Goal: Information Seeking & Learning: Compare options

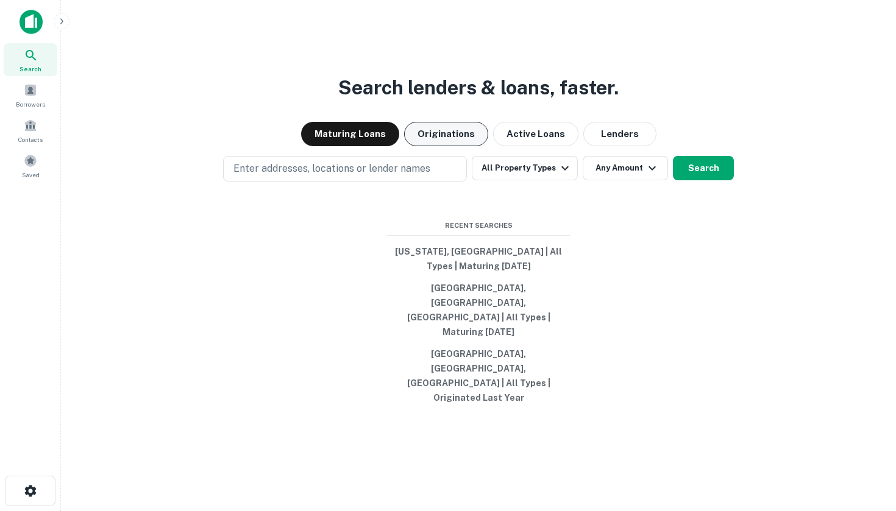
click at [463, 146] on button "Originations" at bounding box center [446, 134] width 84 height 24
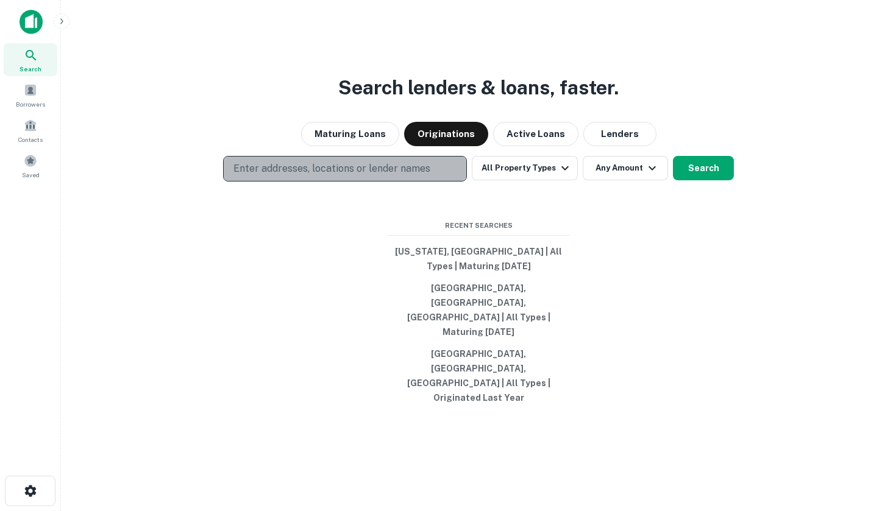
click at [263, 176] on p "Enter addresses, locations or lender names" at bounding box center [331, 168] width 197 height 15
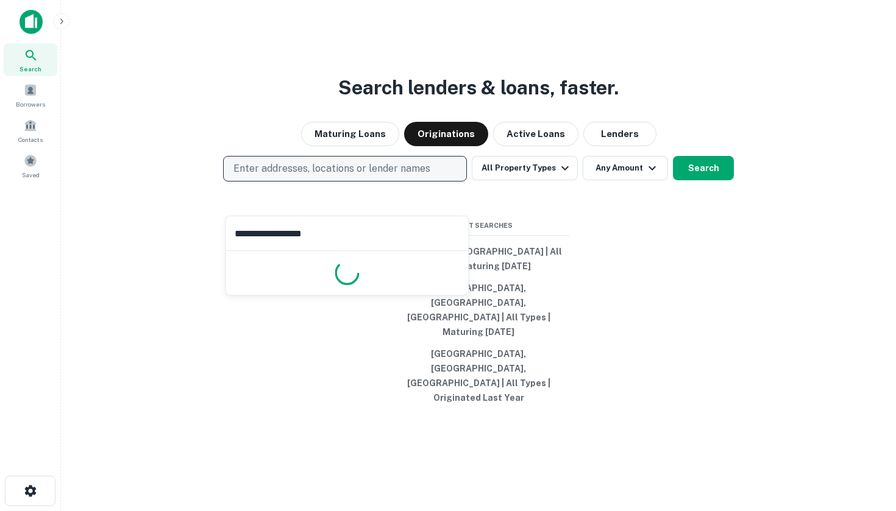
type input "**********"
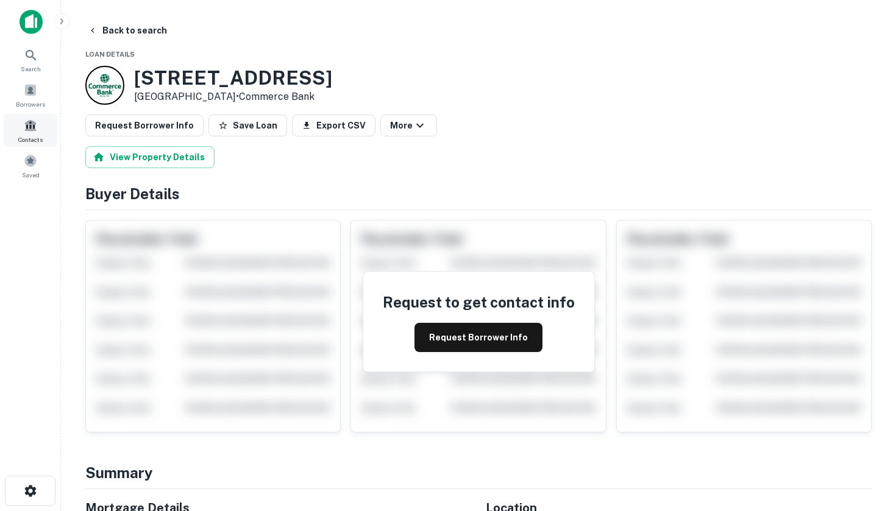
click at [32, 132] on span at bounding box center [30, 125] width 13 height 13
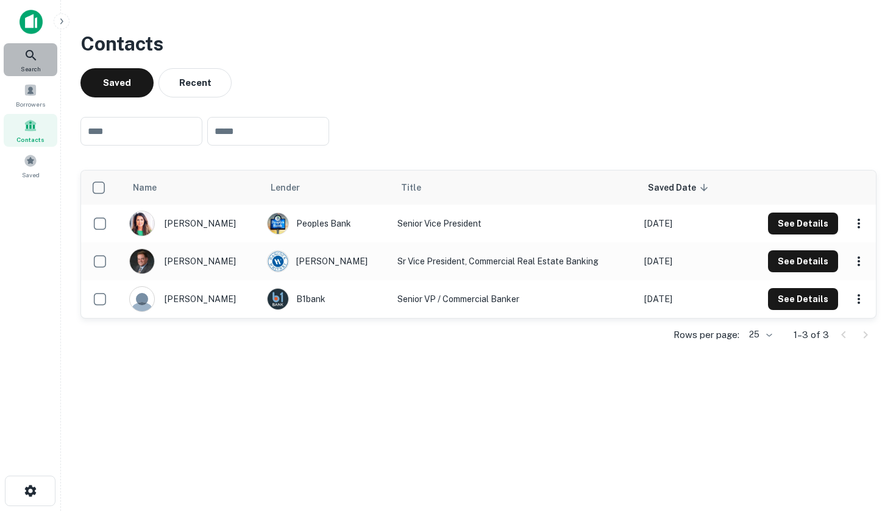
click at [32, 52] on icon at bounding box center [31, 55] width 10 height 10
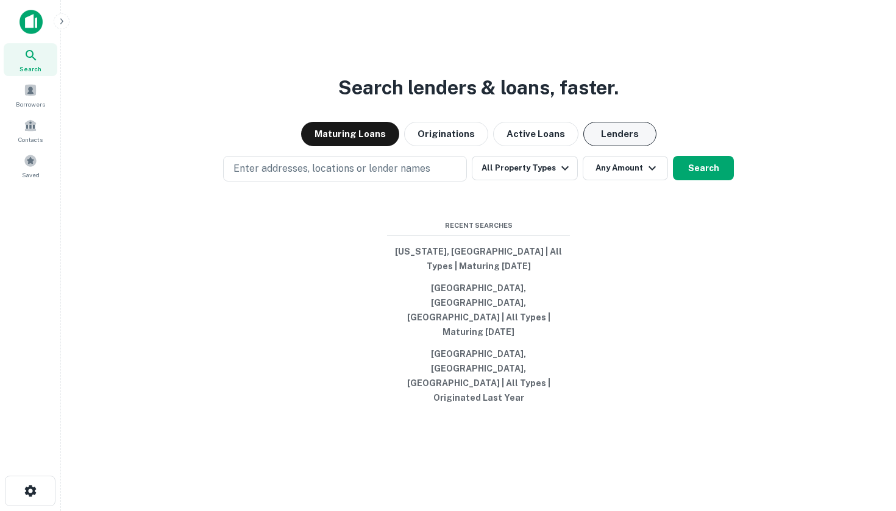
click at [624, 146] on button "Lenders" at bounding box center [619, 134] width 73 height 24
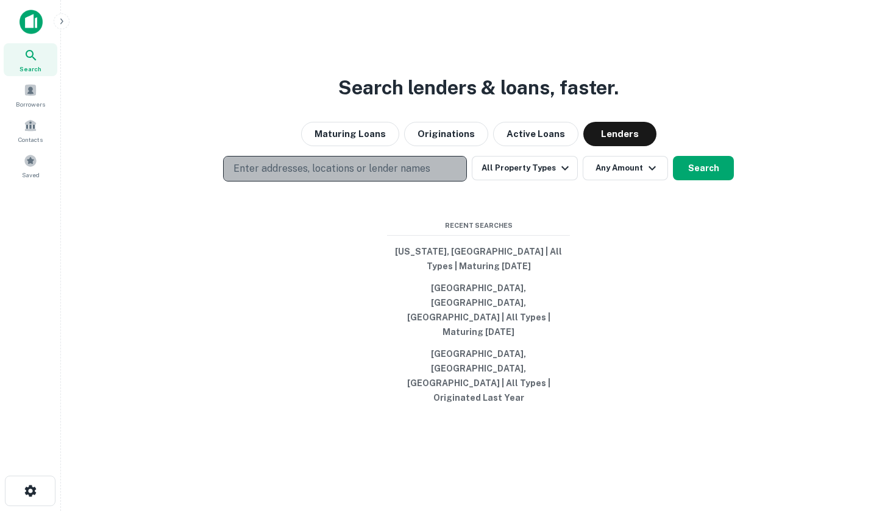
click at [282, 176] on p "Enter addresses, locations or lender names" at bounding box center [331, 168] width 197 height 15
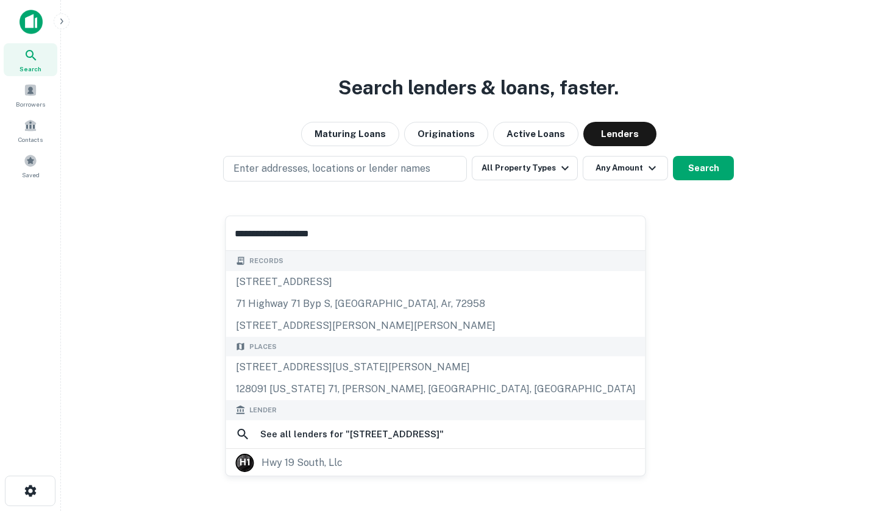
click at [261, 232] on input "**********" at bounding box center [435, 233] width 419 height 34
click at [345, 234] on input "**********" at bounding box center [461, 233] width 471 height 34
click at [255, 233] on input "**********" at bounding box center [461, 233] width 471 height 34
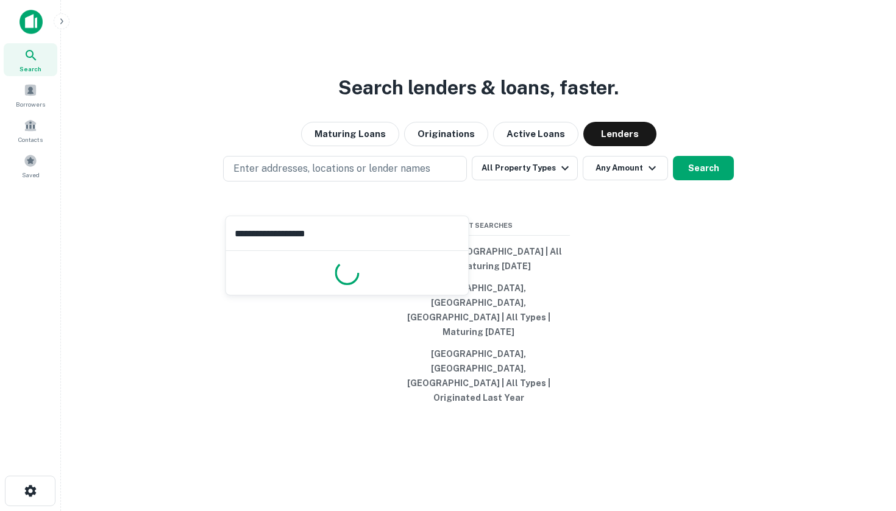
click at [338, 233] on input "**********" at bounding box center [347, 233] width 243 height 34
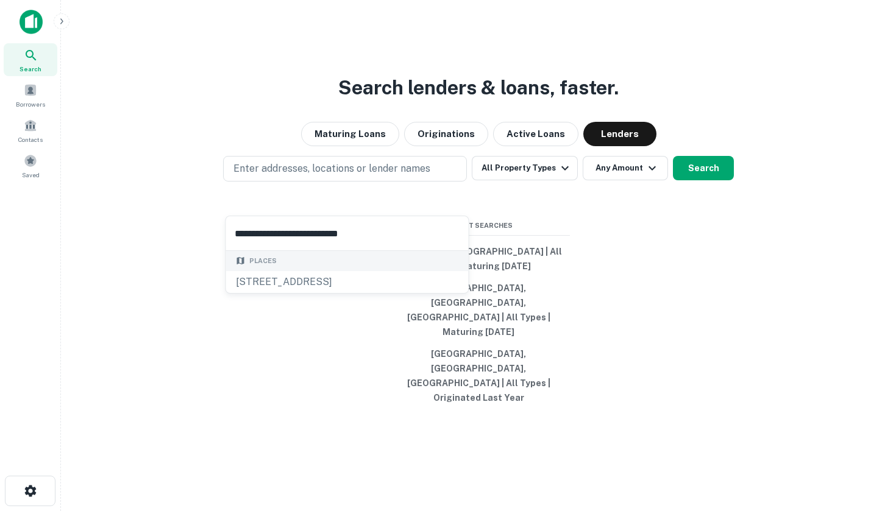
type input "**********"
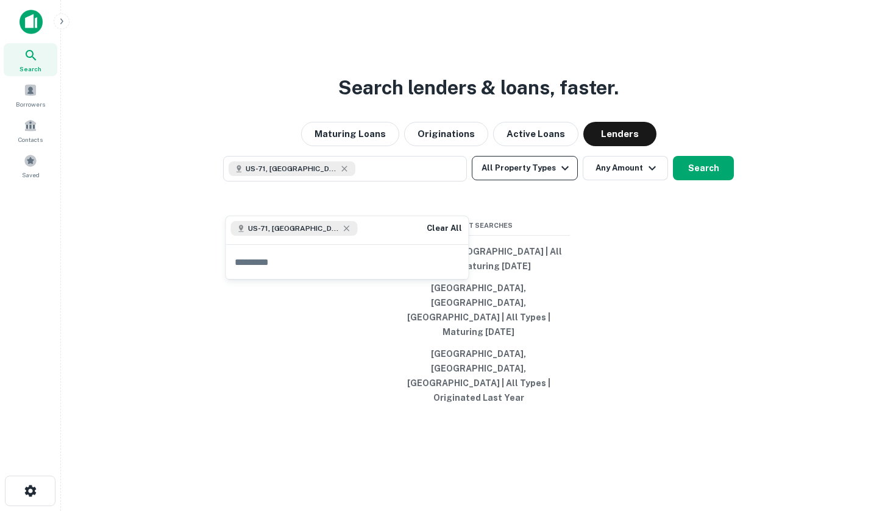
click at [562, 175] on icon "button" at bounding box center [565, 168] width 15 height 15
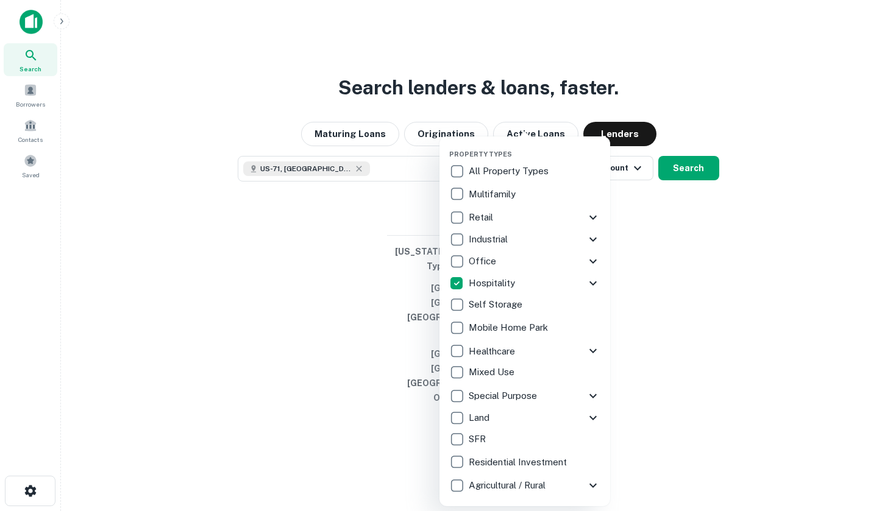
click at [659, 251] on div at bounding box center [448, 255] width 896 height 511
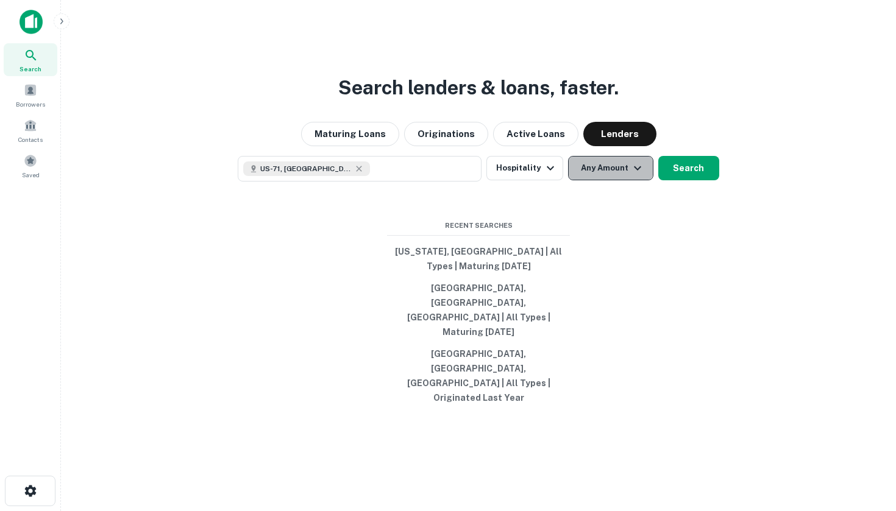
click at [631, 175] on icon "button" at bounding box center [637, 168] width 15 height 15
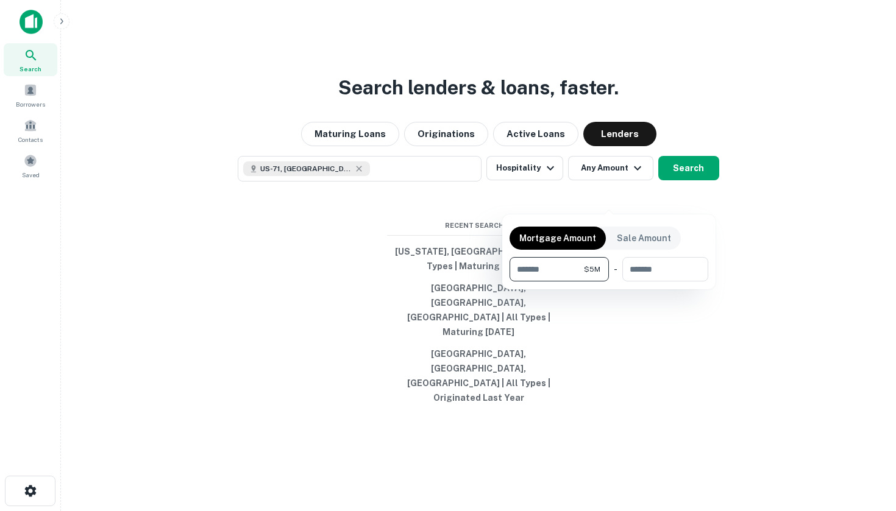
type input "*******"
click at [681, 199] on div at bounding box center [448, 255] width 896 height 511
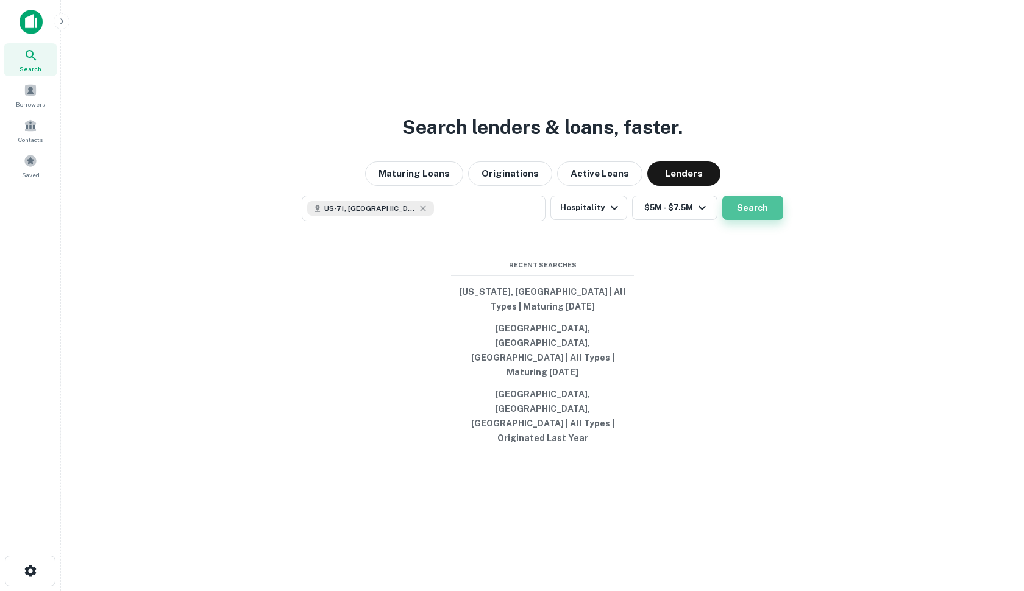
click at [752, 220] on button "Search" at bounding box center [752, 208] width 61 height 24
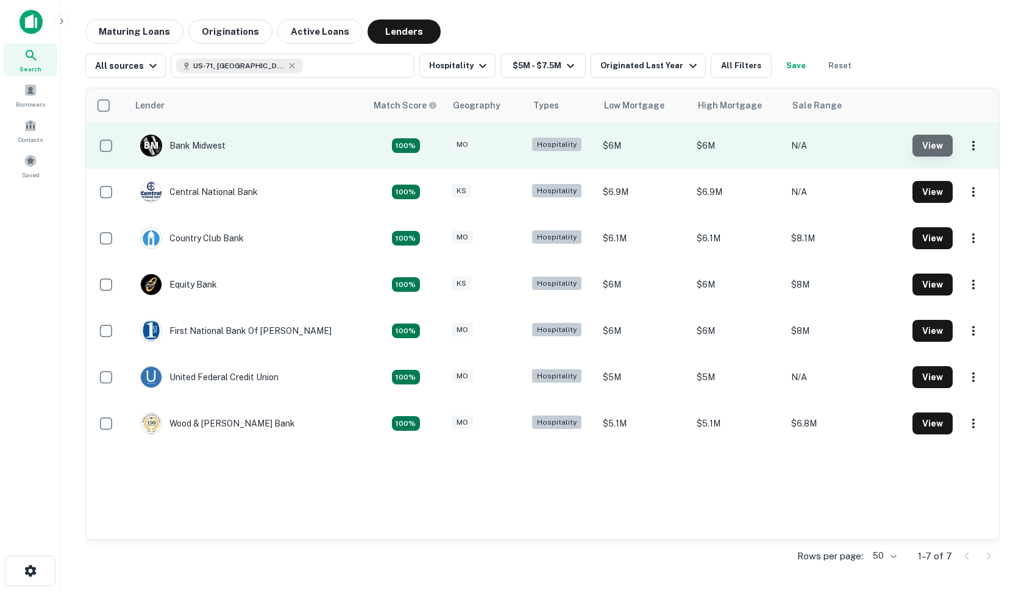
click at [895, 147] on button "View" at bounding box center [932, 146] width 40 height 22
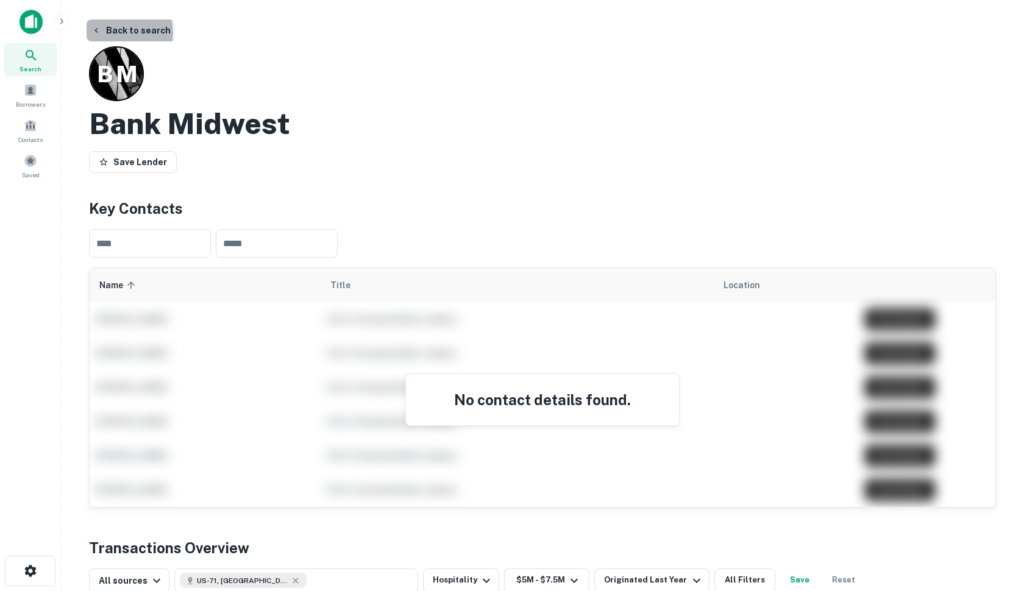
click at [110, 33] on button "Back to search" at bounding box center [131, 30] width 89 height 22
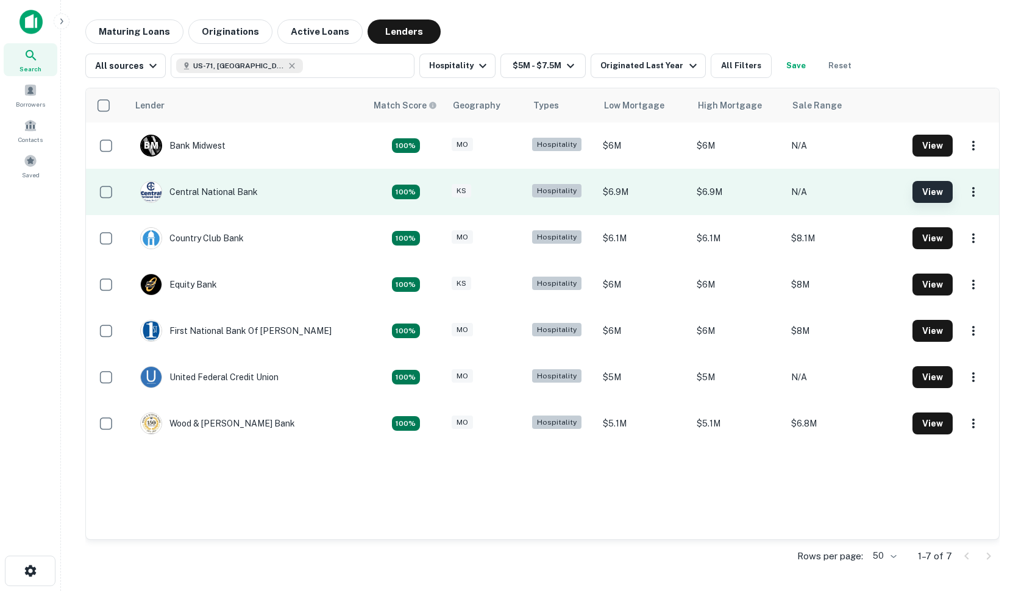
click at [895, 190] on button "View" at bounding box center [932, 192] width 40 height 22
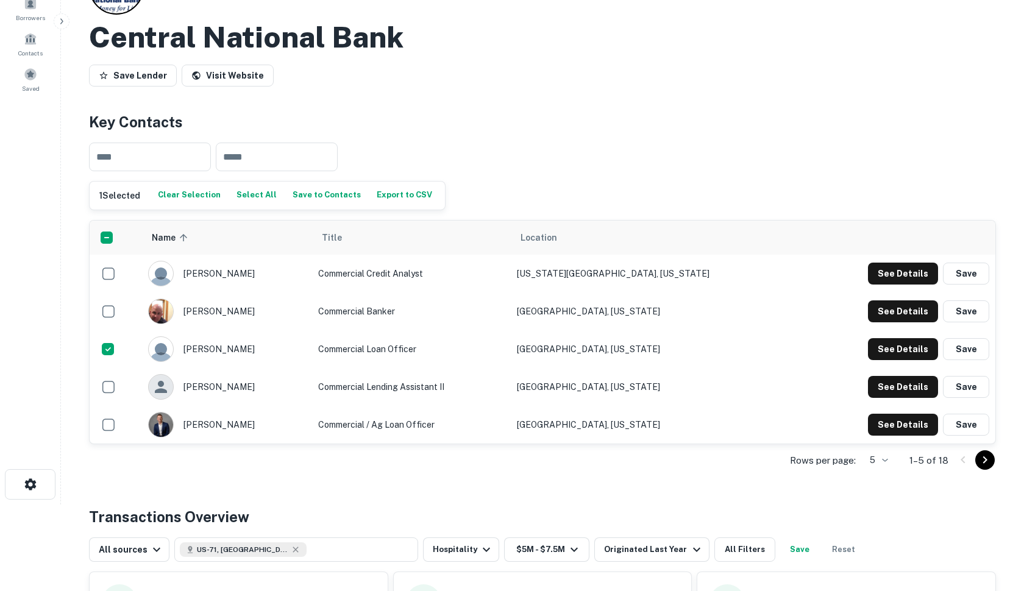
scroll to position [88, 0]
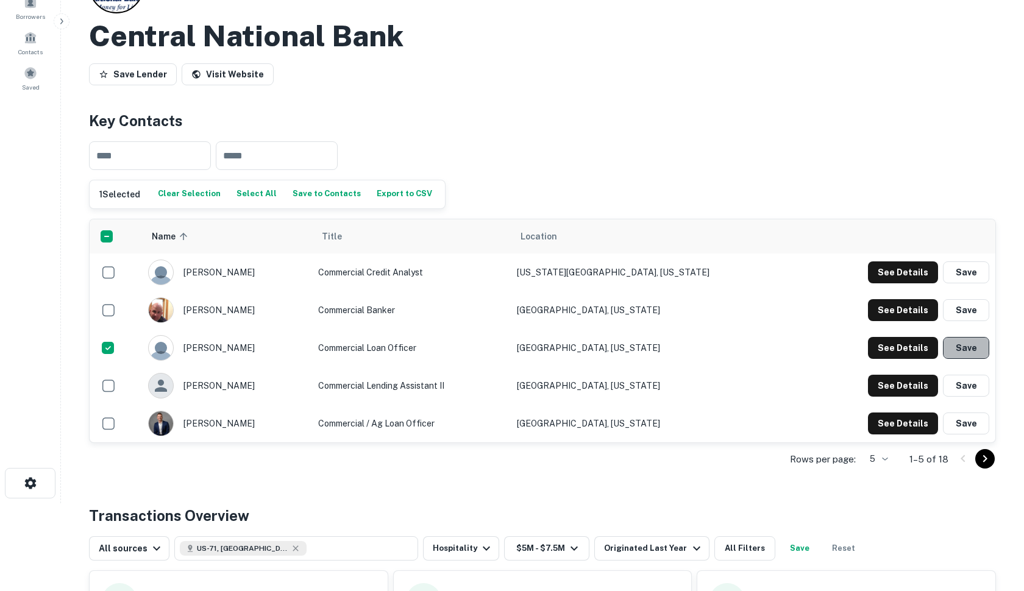
click at [895, 346] on button "Save" at bounding box center [966, 348] width 46 height 22
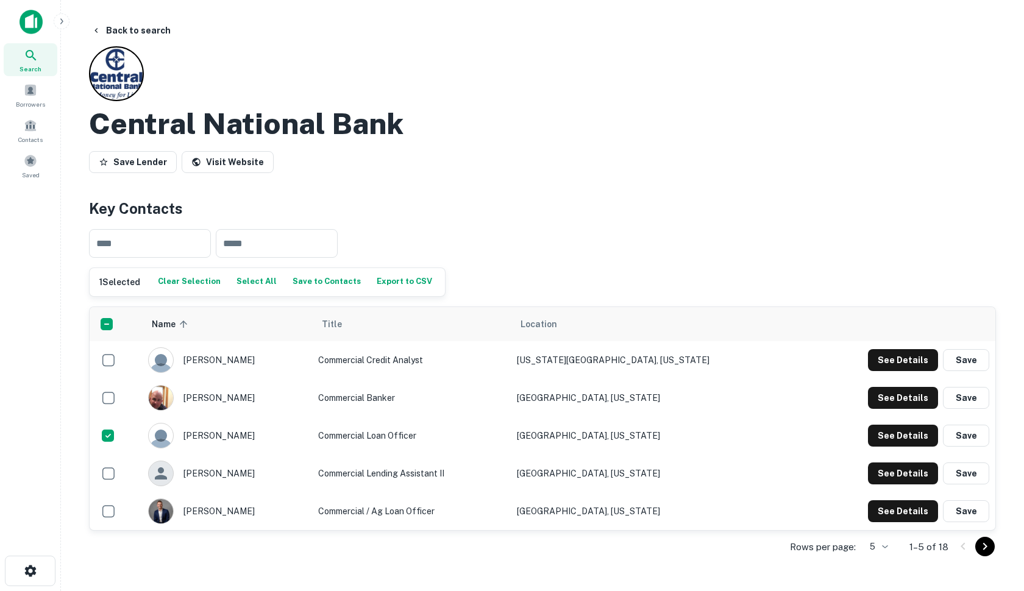
scroll to position [0, 0]
click at [129, 31] on button "Back to search" at bounding box center [131, 30] width 89 height 22
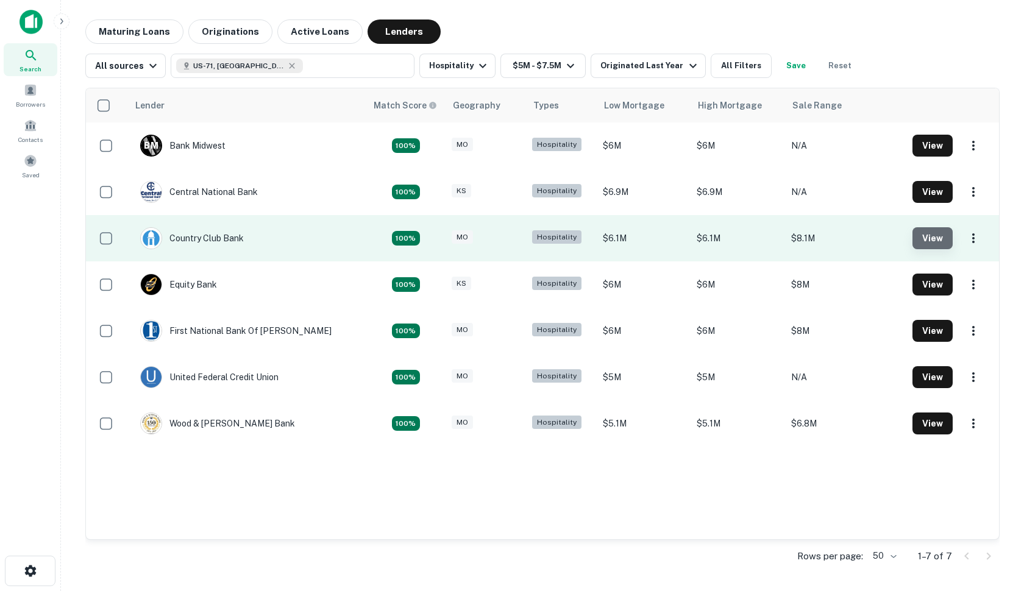
click at [895, 239] on button "View" at bounding box center [932, 238] width 40 height 22
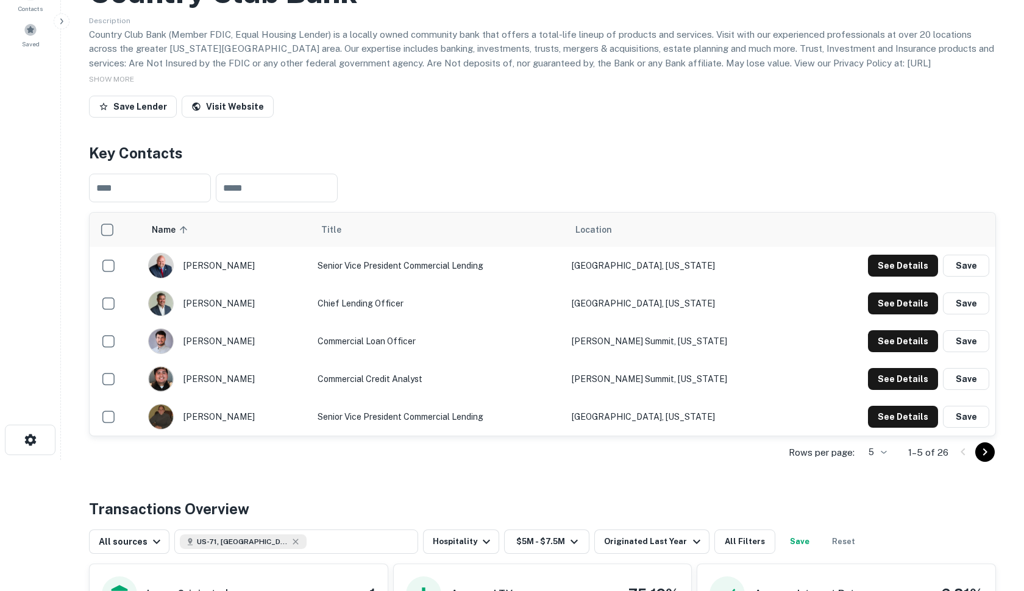
scroll to position [135, 0]
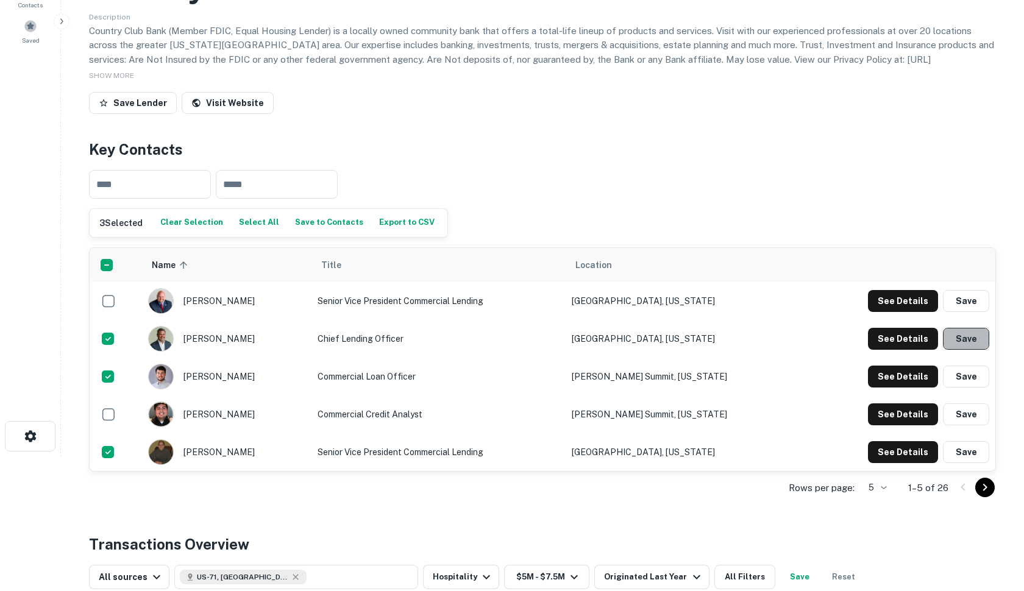
click at [895, 344] on button "Save" at bounding box center [966, 339] width 46 height 22
click at [895, 375] on button "Save" at bounding box center [966, 377] width 46 height 22
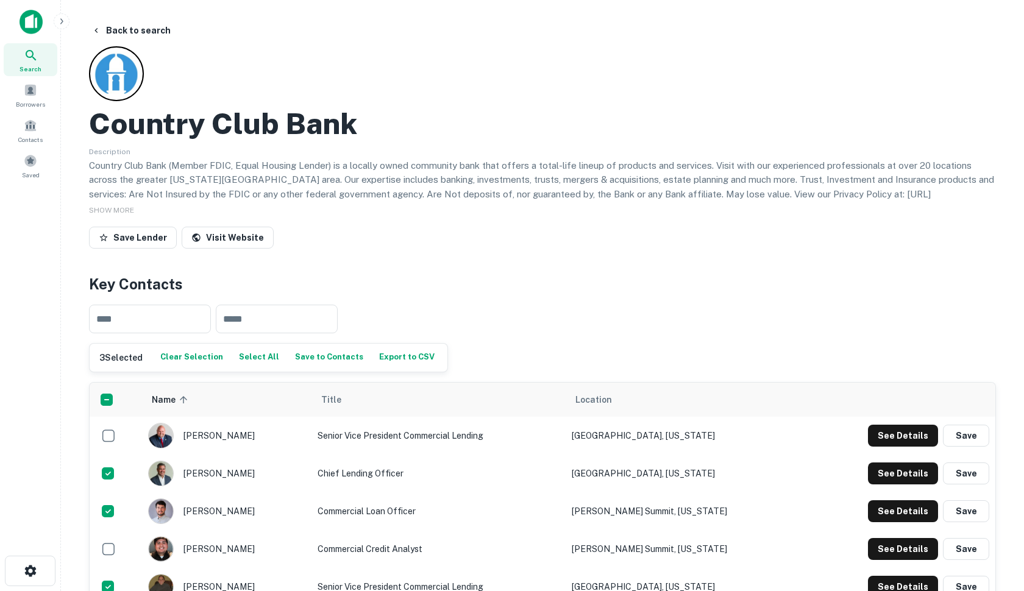
scroll to position [0, 0]
click at [122, 30] on button "Back to search" at bounding box center [131, 30] width 89 height 22
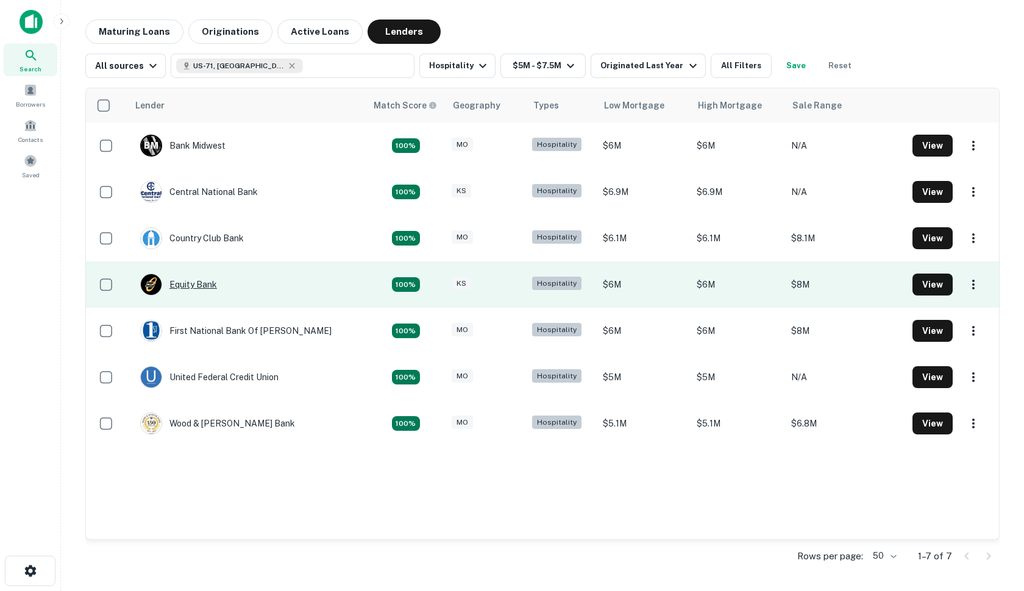
click at [195, 285] on div "Equity Bank" at bounding box center [178, 285] width 77 height 22
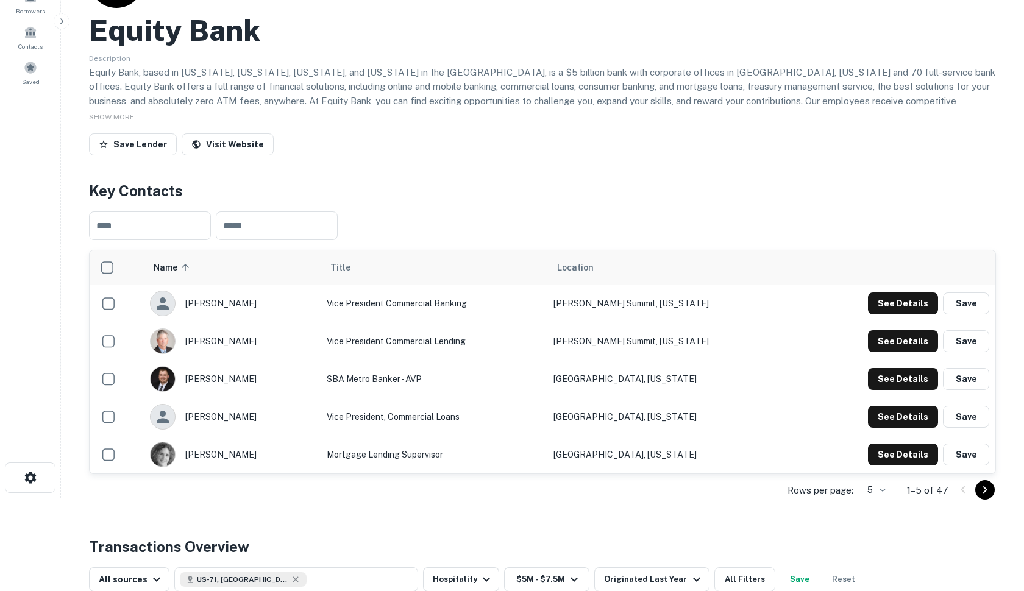
scroll to position [101, 0]
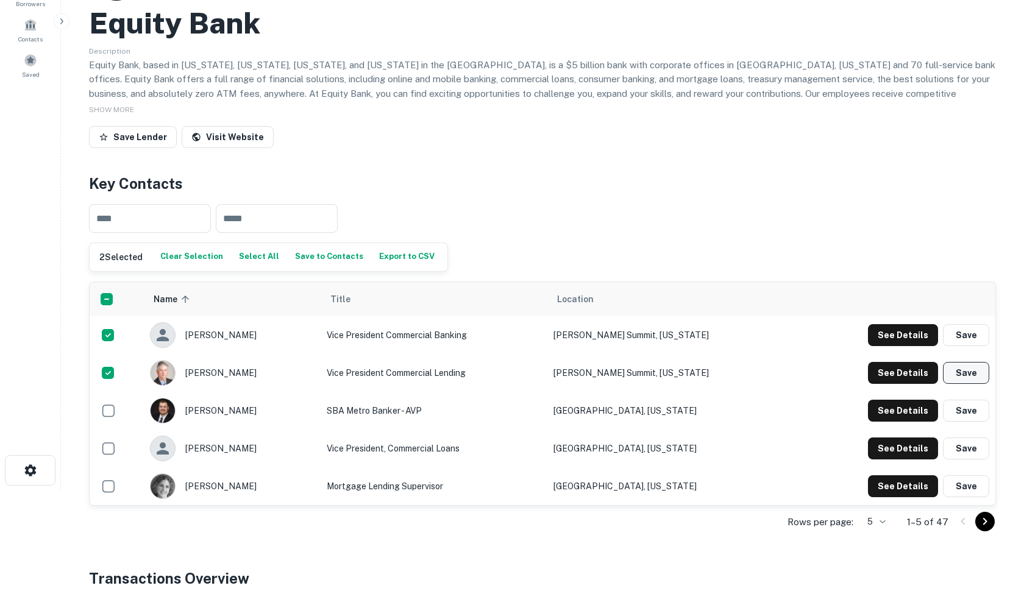
click at [895, 372] on button "Save" at bounding box center [966, 373] width 46 height 22
click at [385, 258] on button "Export to CSV" at bounding box center [407, 257] width 62 height 18
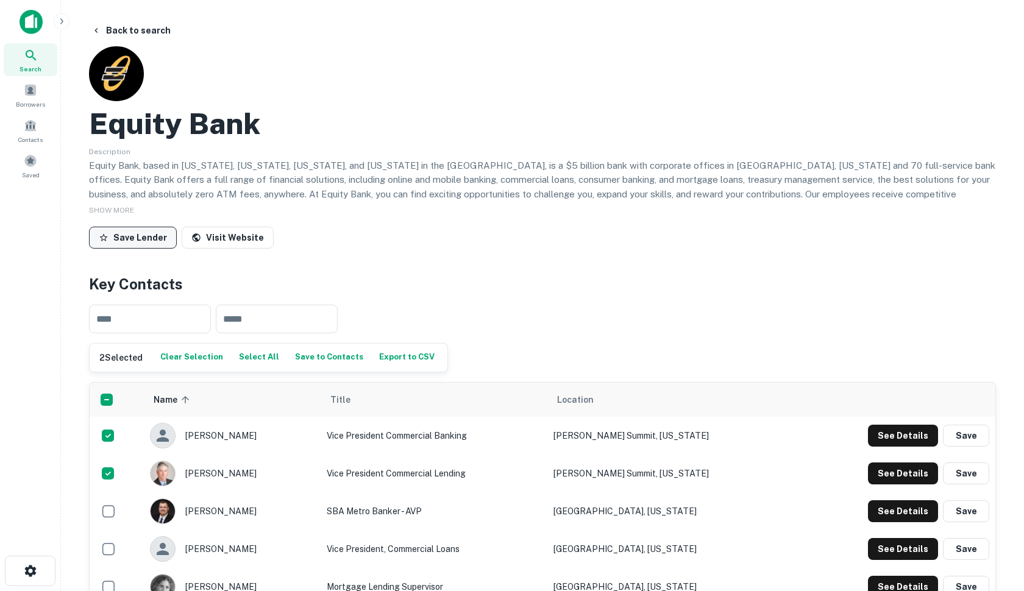
scroll to position [0, 0]
click at [129, 29] on button "Back to search" at bounding box center [131, 30] width 89 height 22
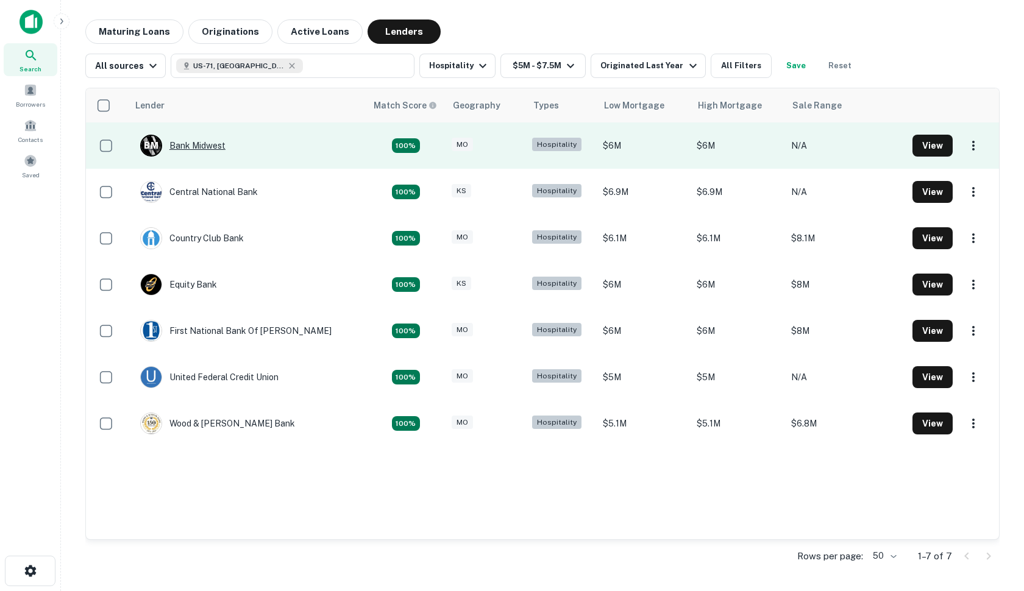
click at [196, 147] on div "B M Bank Midwest" at bounding box center [182, 146] width 85 height 22
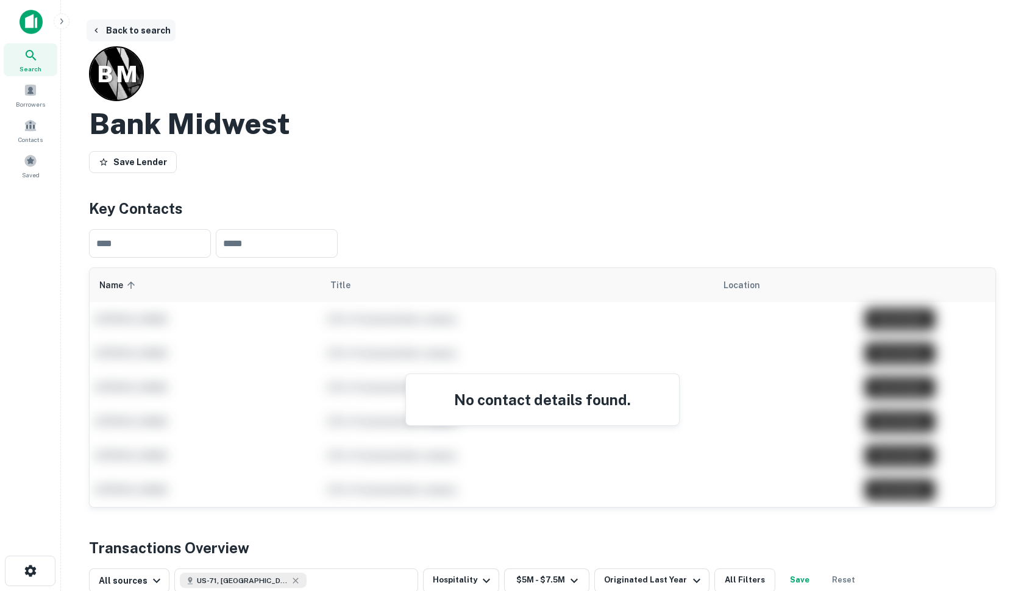
click at [125, 30] on button "Back to search" at bounding box center [131, 30] width 89 height 22
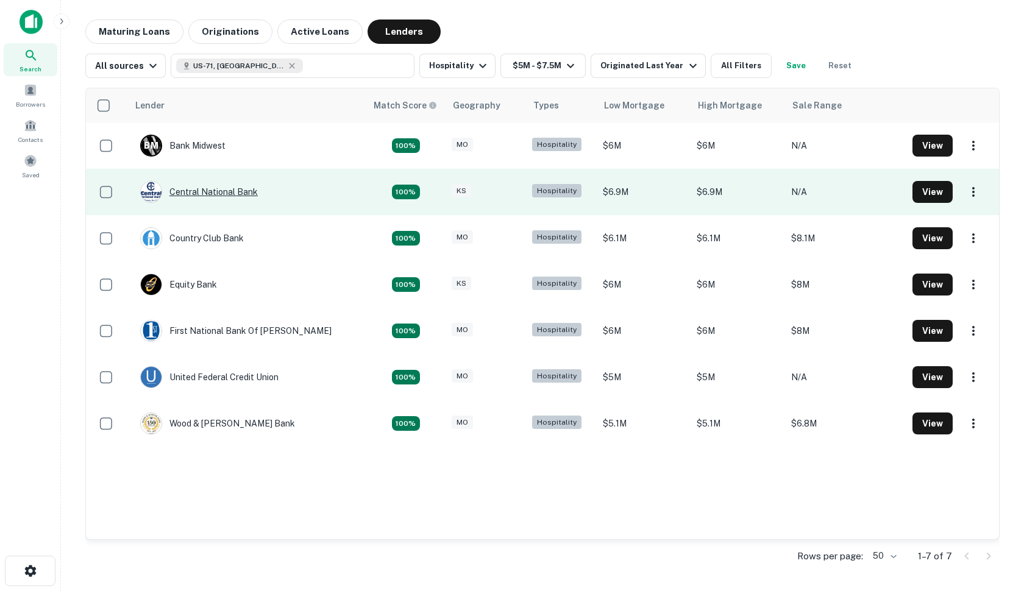
click at [186, 193] on div "Central National Bank" at bounding box center [199, 192] width 118 height 22
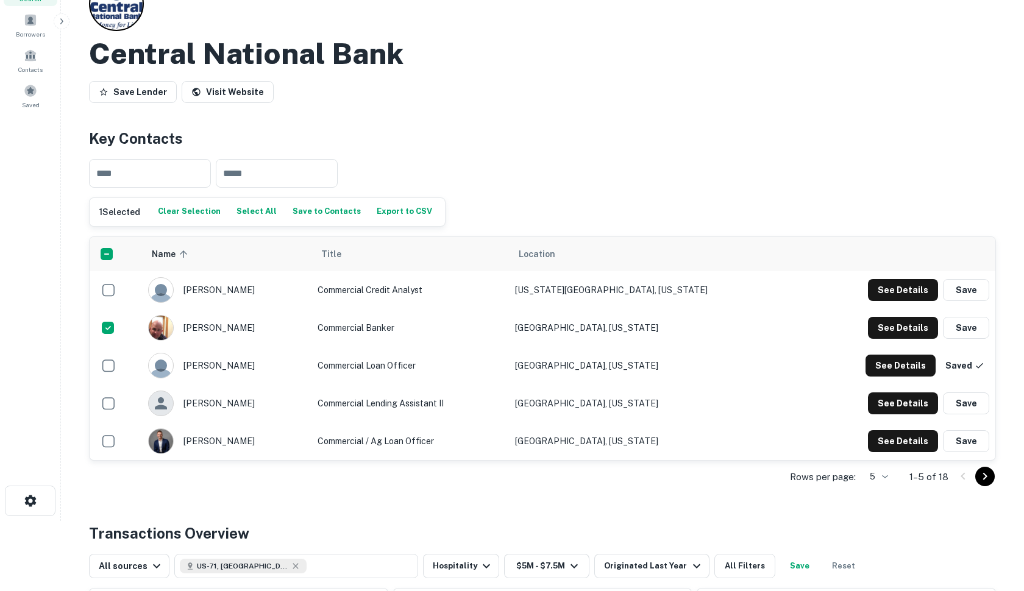
scroll to position [72, 0]
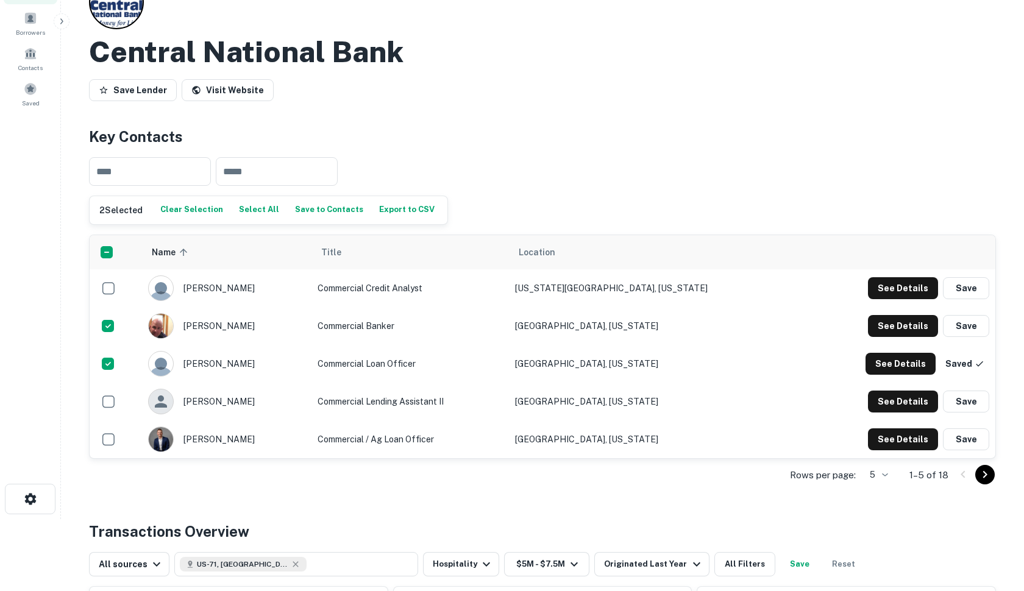
click at [391, 209] on button "Export to CSV" at bounding box center [407, 210] width 62 height 18
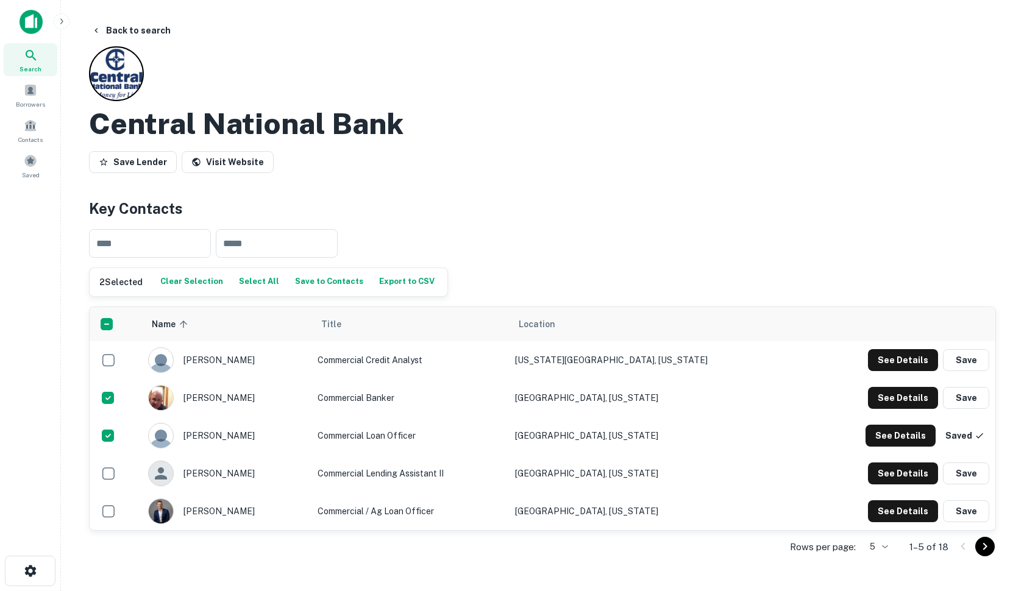
scroll to position [0, 0]
click at [136, 29] on button "Back to search" at bounding box center [131, 30] width 89 height 22
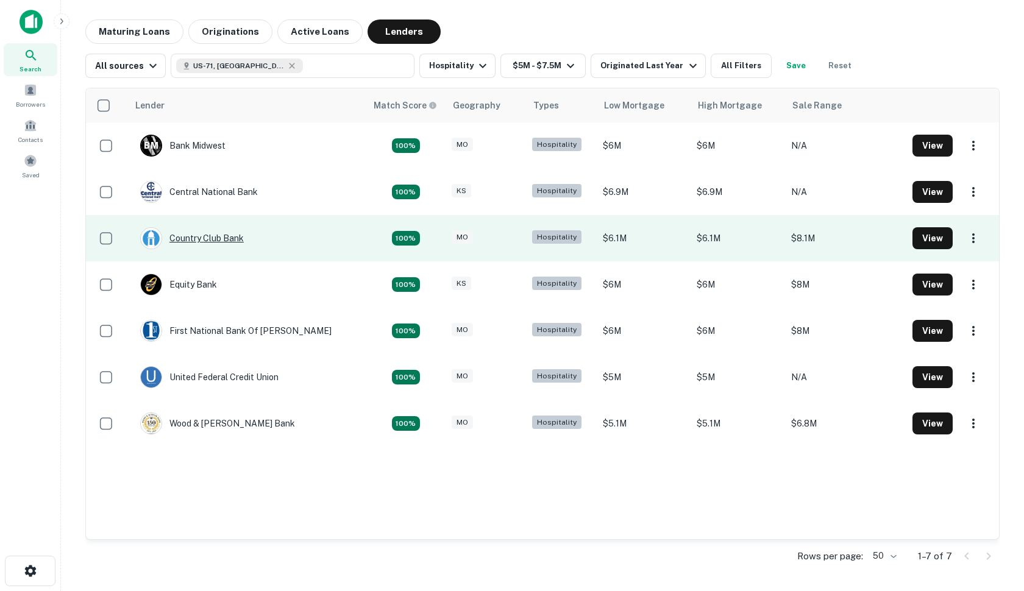
click at [188, 238] on div "Country Club Bank" at bounding box center [192, 238] width 104 height 22
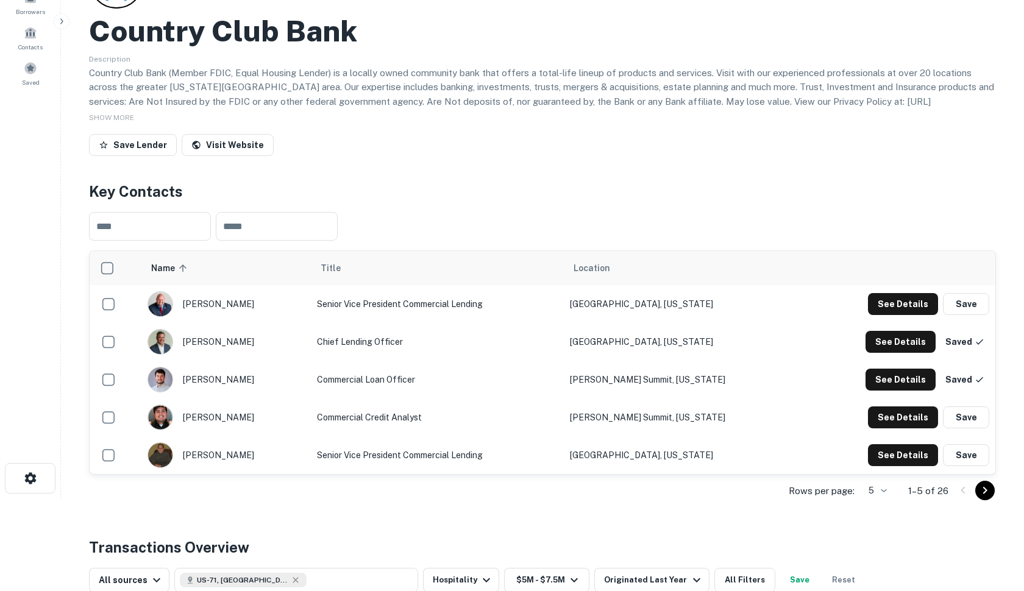
scroll to position [95, 0]
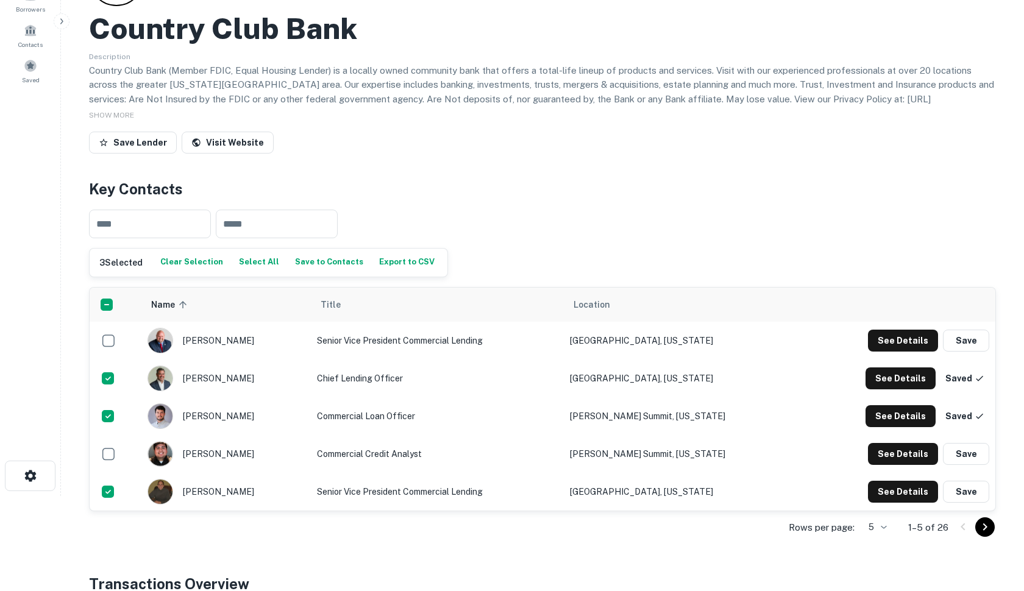
click at [395, 262] on button "Export to CSV" at bounding box center [407, 262] width 62 height 18
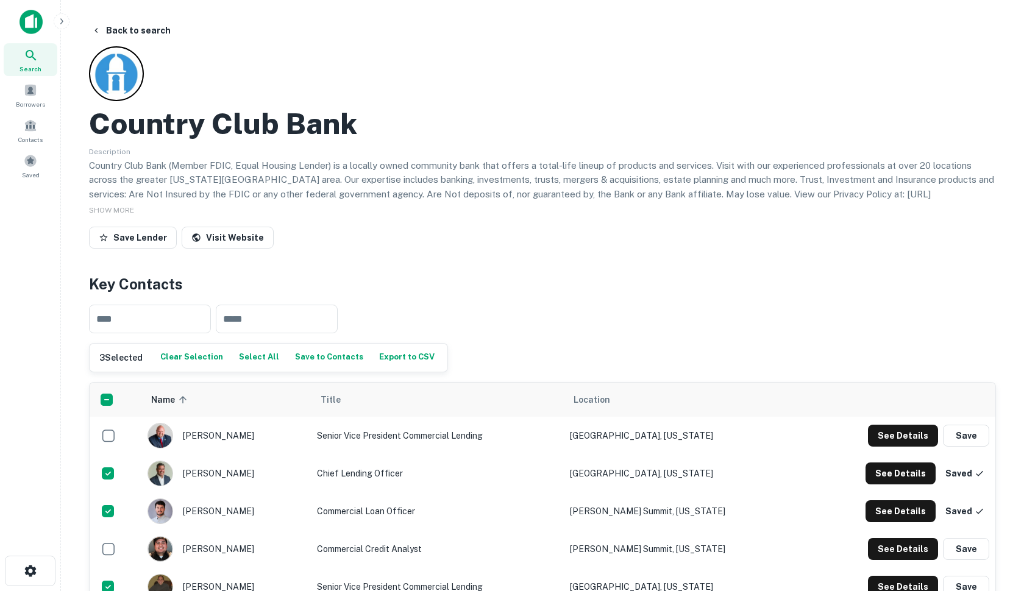
scroll to position [0, 0]
click at [141, 28] on button "Back to search" at bounding box center [131, 30] width 89 height 22
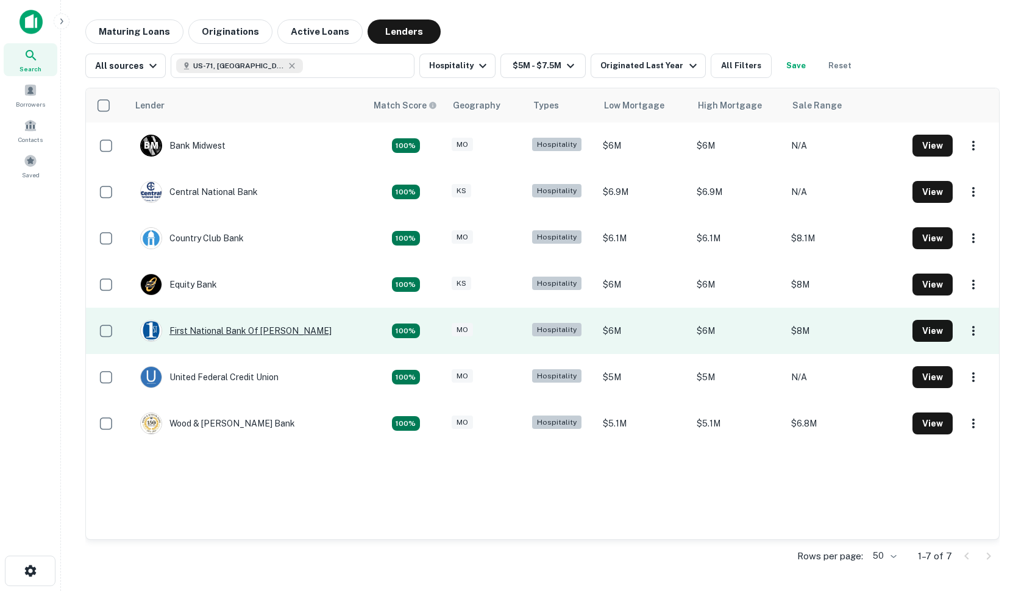
click at [191, 330] on div "First National Bank Of [PERSON_NAME]" at bounding box center [235, 331] width 191 height 22
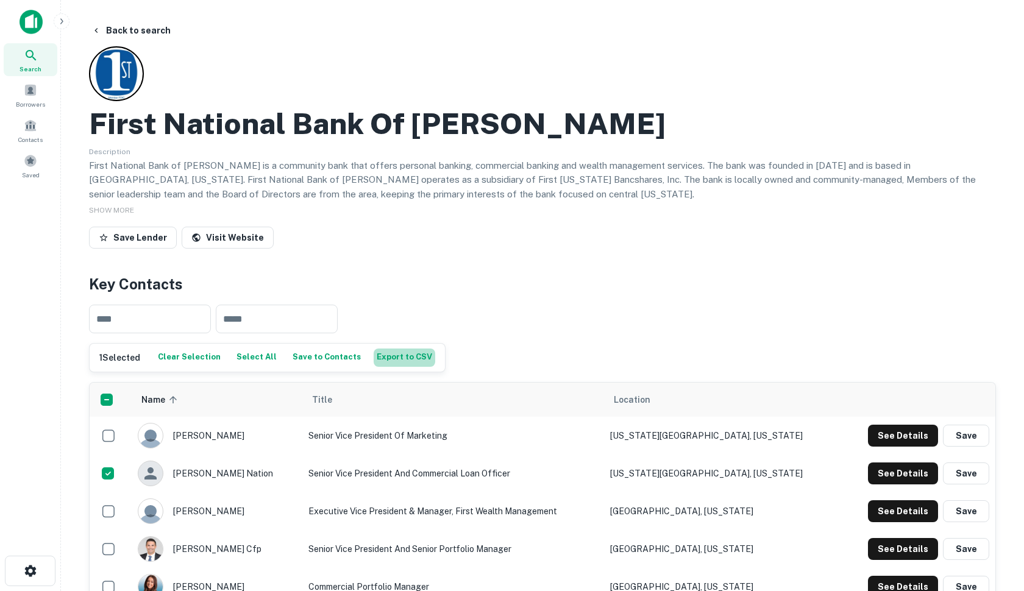
click at [380, 355] on button "Export to CSV" at bounding box center [405, 358] width 62 height 18
click at [127, 28] on button "Back to search" at bounding box center [131, 30] width 89 height 22
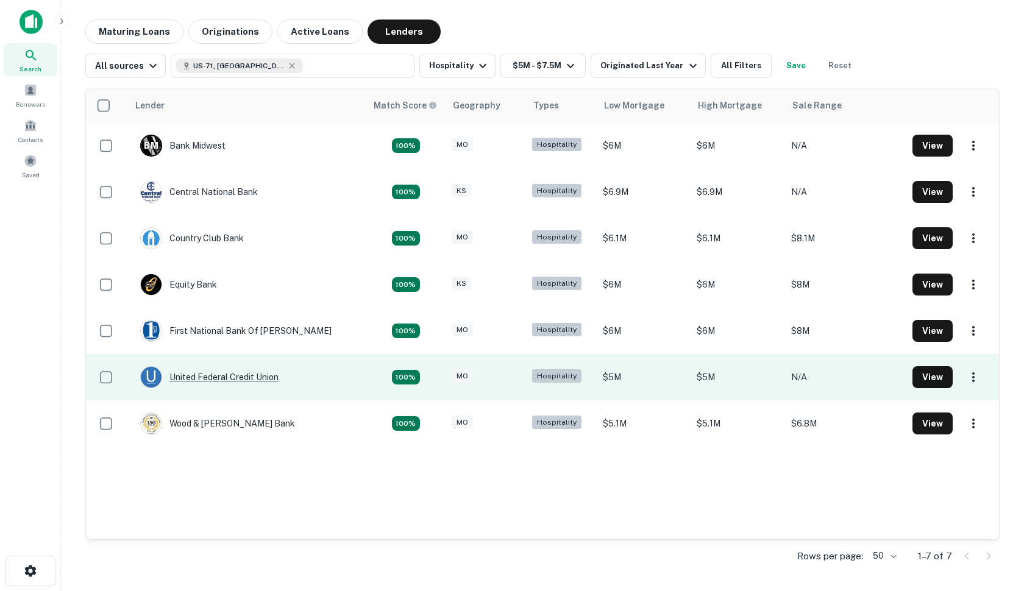
click at [197, 378] on div "United Federal Credit Union" at bounding box center [209, 377] width 138 height 22
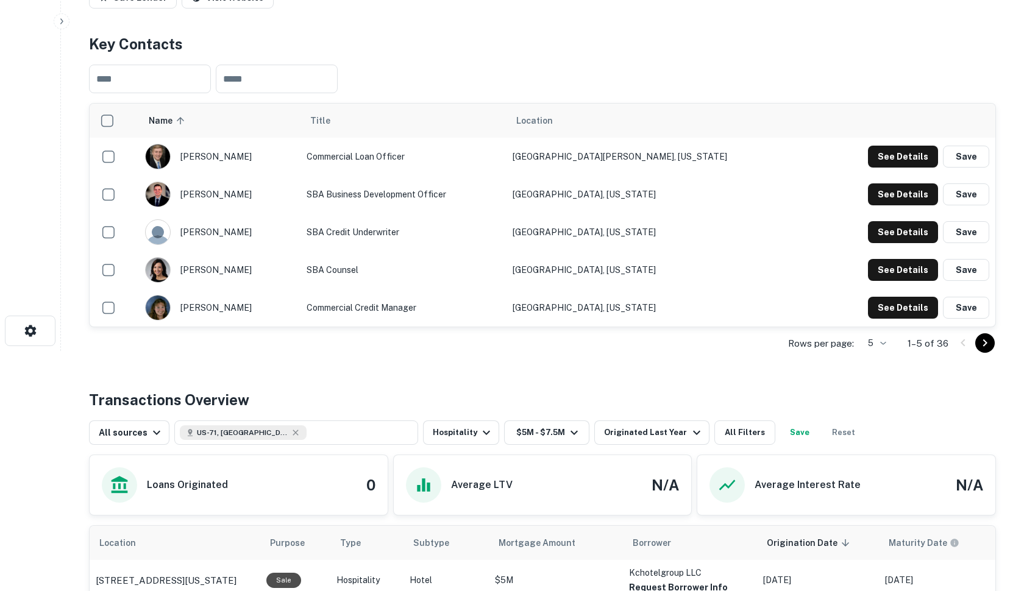
scroll to position [239, 0]
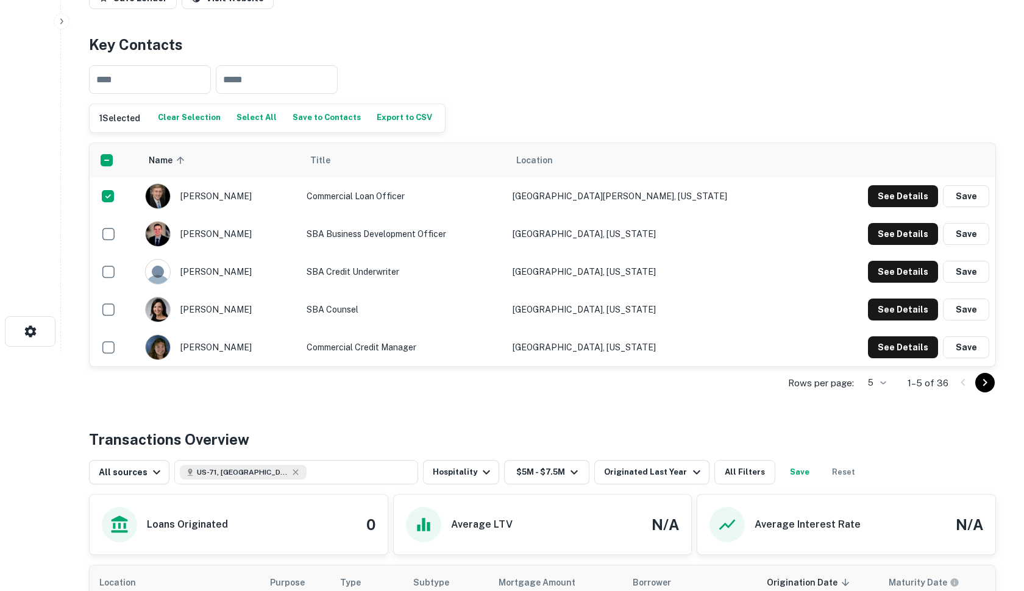
click at [394, 115] on button "Export to CSV" at bounding box center [405, 118] width 62 height 18
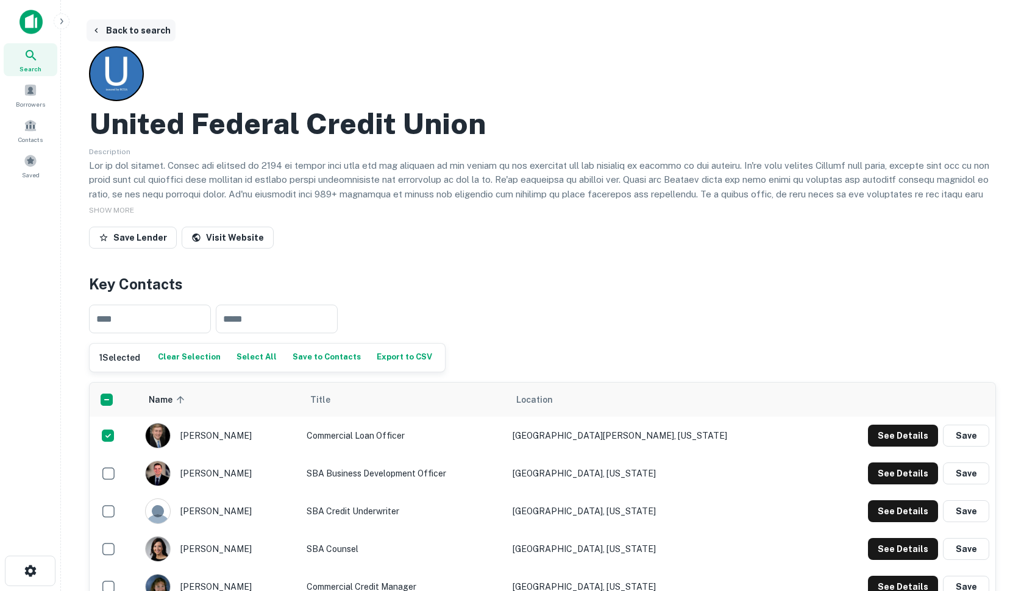
scroll to position [0, 0]
click at [132, 28] on button "Back to search" at bounding box center [131, 30] width 89 height 22
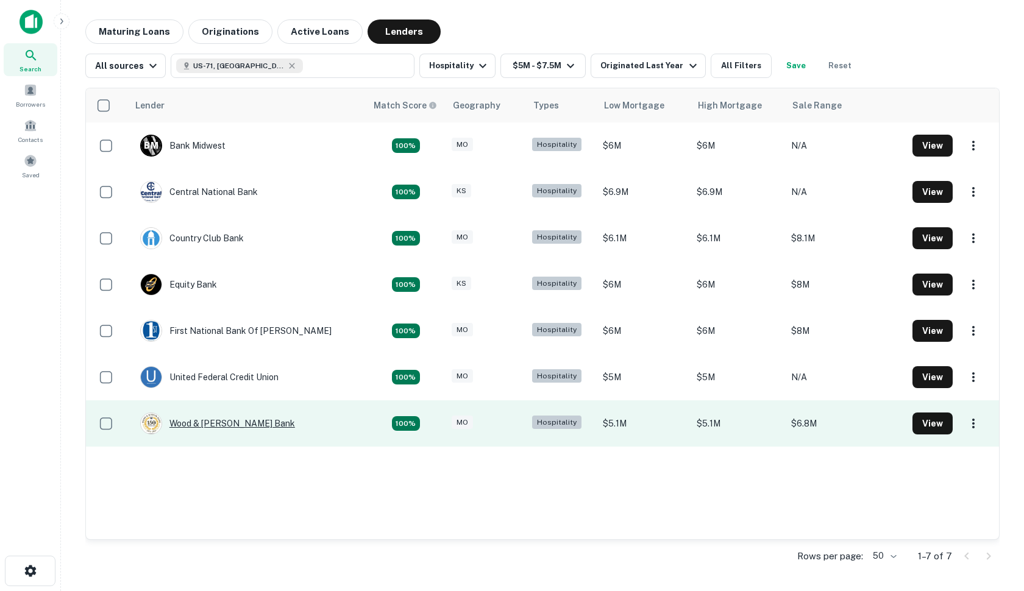
click at [191, 425] on div "Wood & [PERSON_NAME] Bank" at bounding box center [217, 424] width 155 height 22
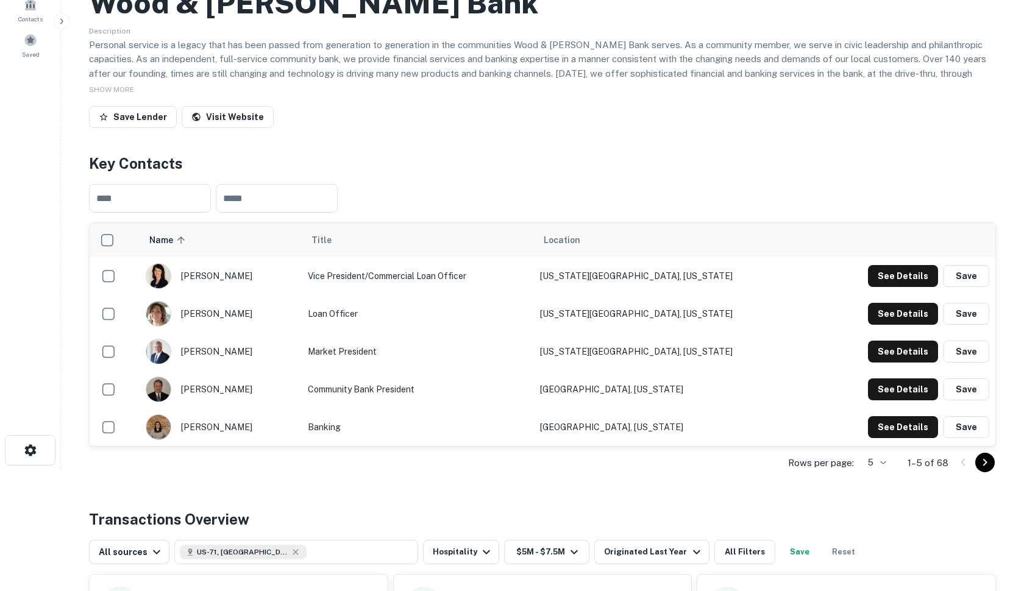
scroll to position [142, 0]
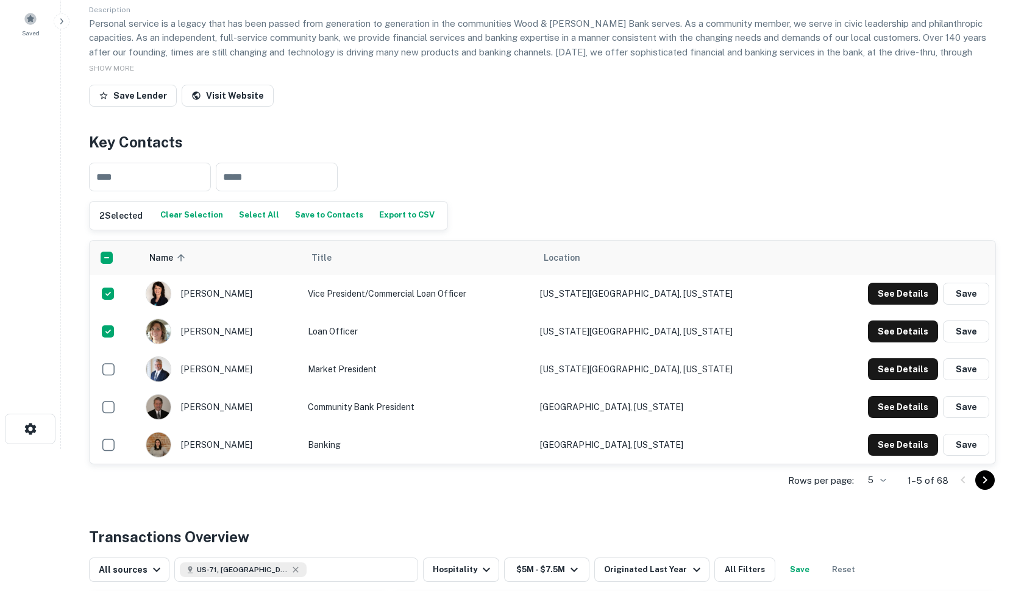
click at [393, 216] on button "Export to CSV" at bounding box center [407, 216] width 62 height 18
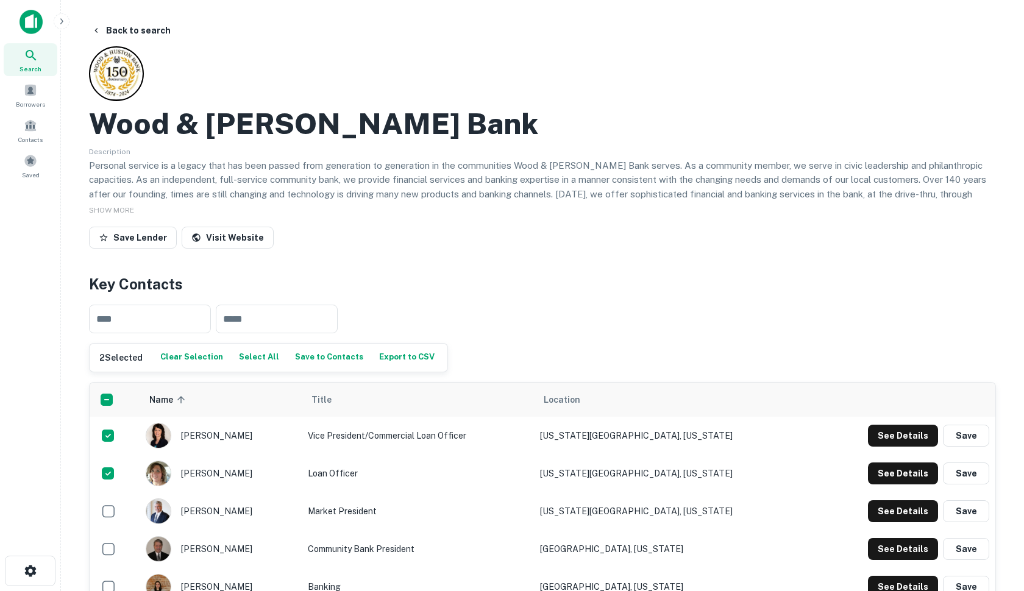
scroll to position [0, 0]
click at [133, 29] on button "Back to search" at bounding box center [131, 30] width 89 height 22
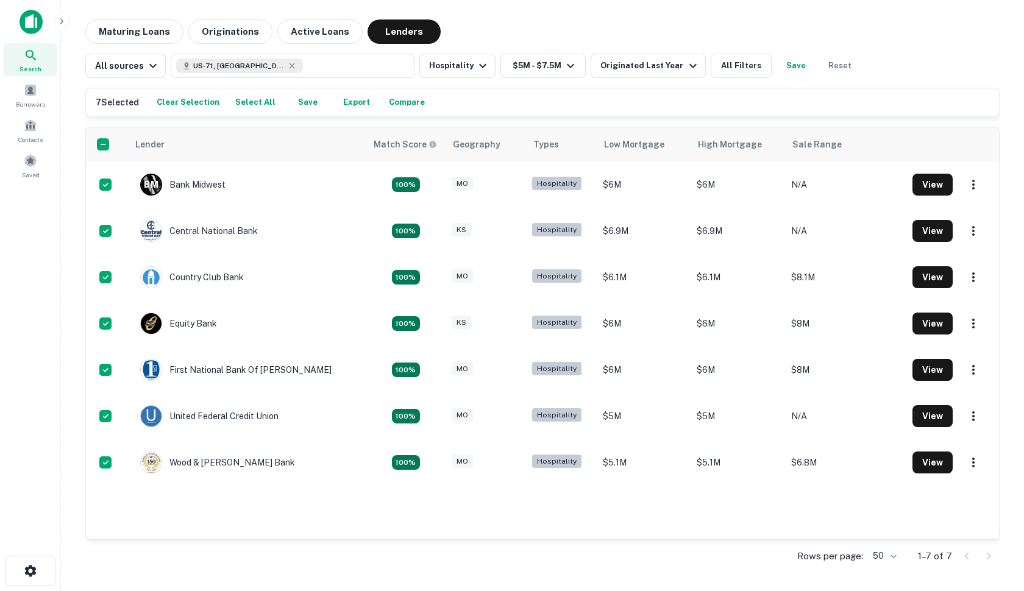
click at [348, 105] on button "Export" at bounding box center [356, 102] width 39 height 18
